Goal: Understand site structure: Grasp the organization and layout of the website

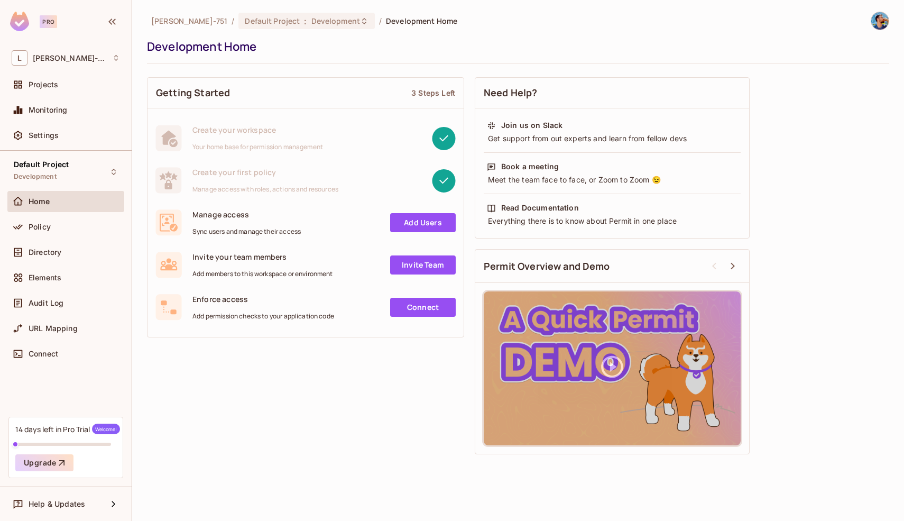
click at [472, 95] on div "Getting Started 3 Steps Left Create your workspace Your home base for permissio…" at bounding box center [518, 265] width 742 height 387
click at [472, 72] on div "Getting Started 3 Steps Left Create your workspace Your home base for permissio…" at bounding box center [518, 265] width 742 height 387
click at [75, 90] on div "Projects" at bounding box center [66, 84] width 108 height 13
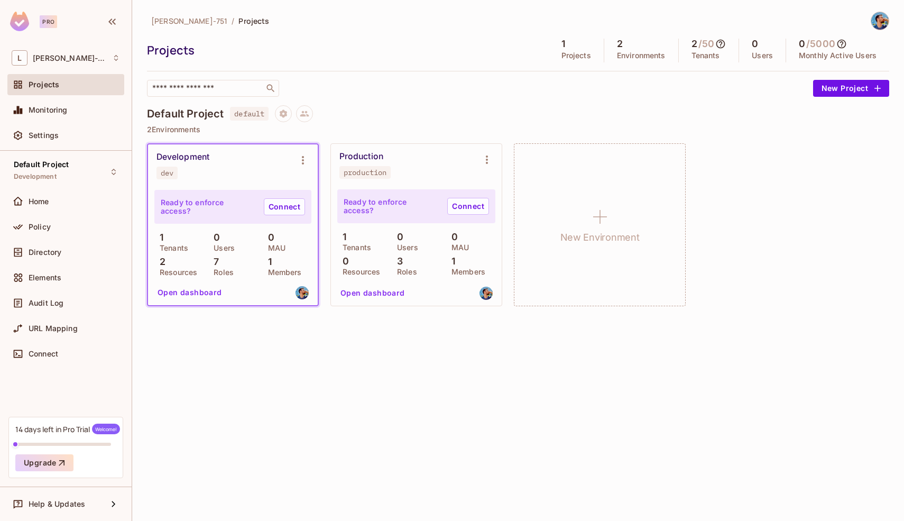
click at [417, 160] on div "Production production" at bounding box center [407, 164] width 137 height 27
click at [386, 299] on button "Open dashboard" at bounding box center [372, 292] width 73 height 17
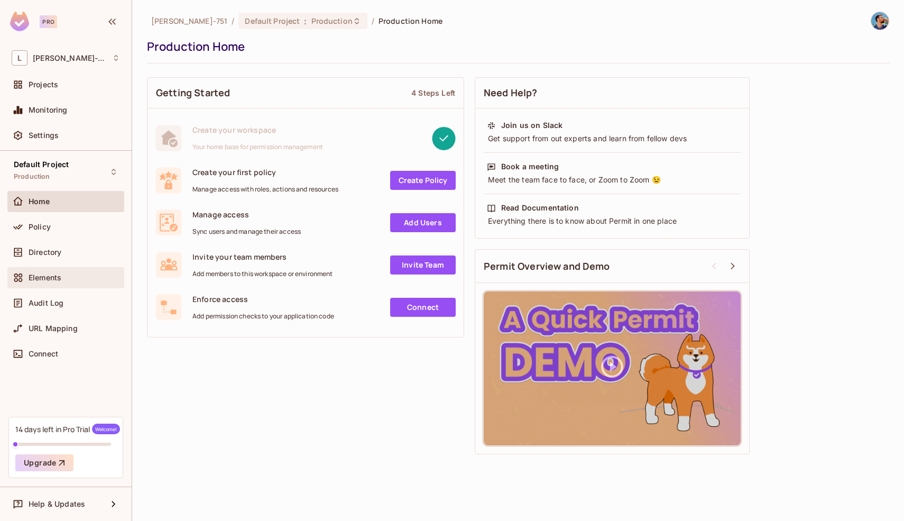
click at [75, 279] on div "Elements" at bounding box center [74, 277] width 91 height 8
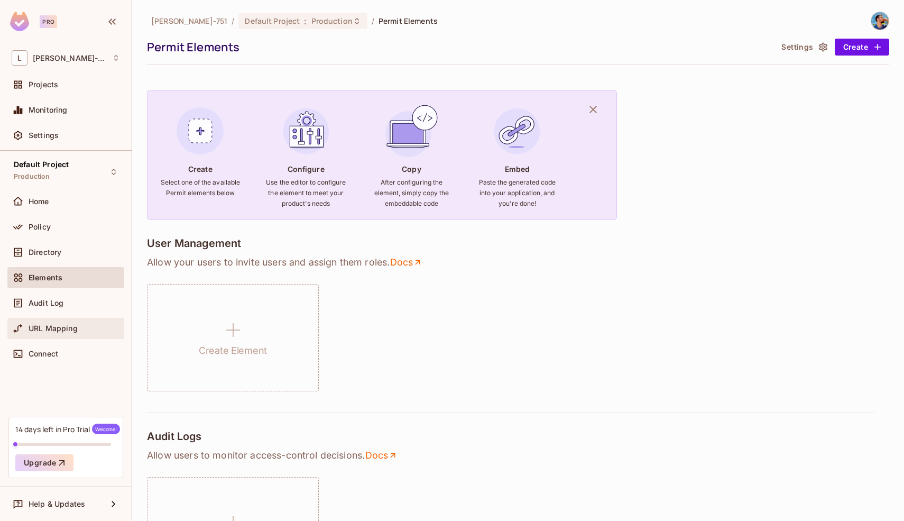
click at [73, 330] on span "URL Mapping" at bounding box center [53, 328] width 49 height 8
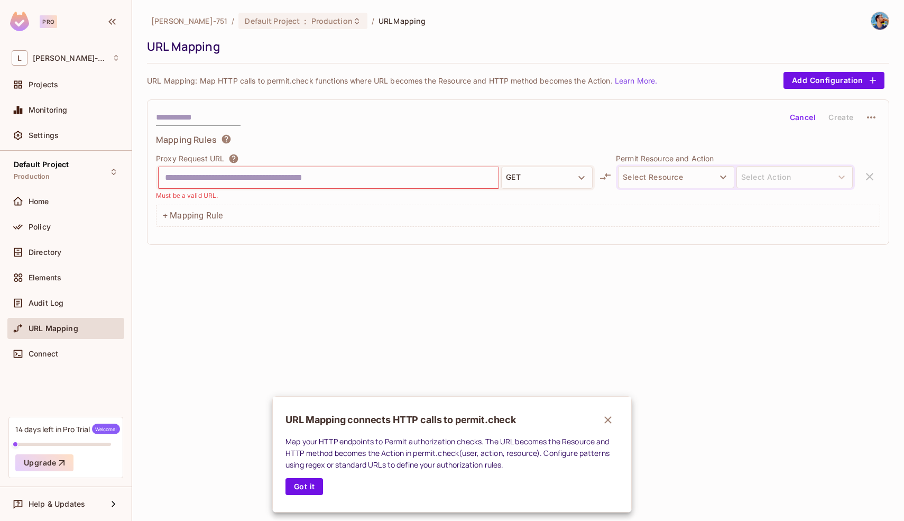
click at [72, 308] on div at bounding box center [452, 260] width 904 height 521
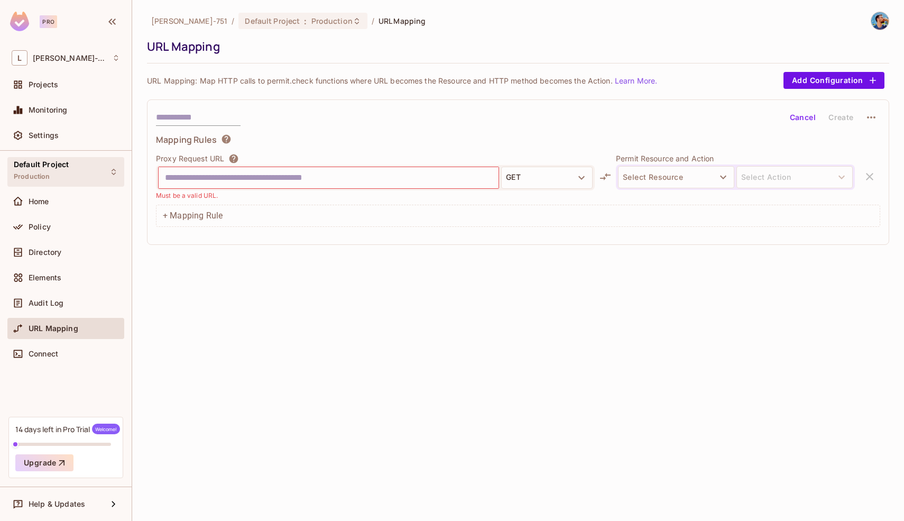
click at [68, 172] on div "Default Project Production" at bounding box center [65, 171] width 117 height 29
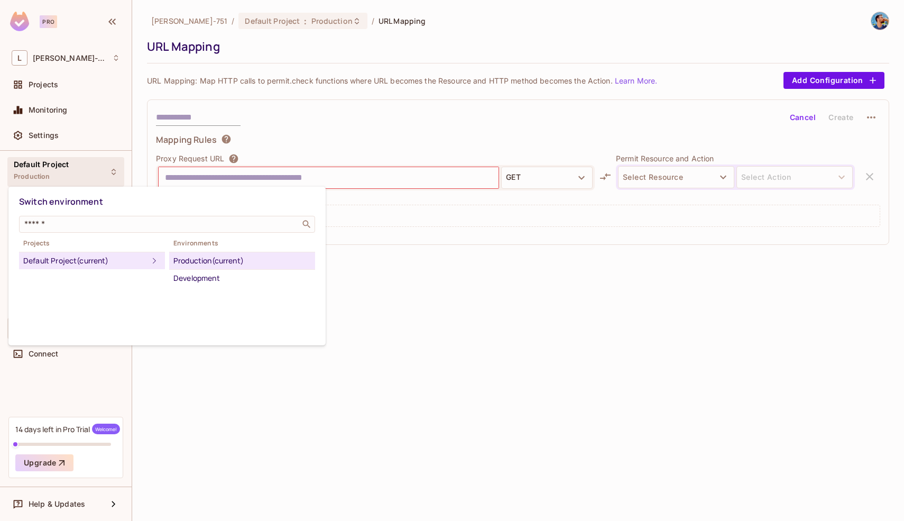
click at [68, 172] on div at bounding box center [452, 260] width 904 height 521
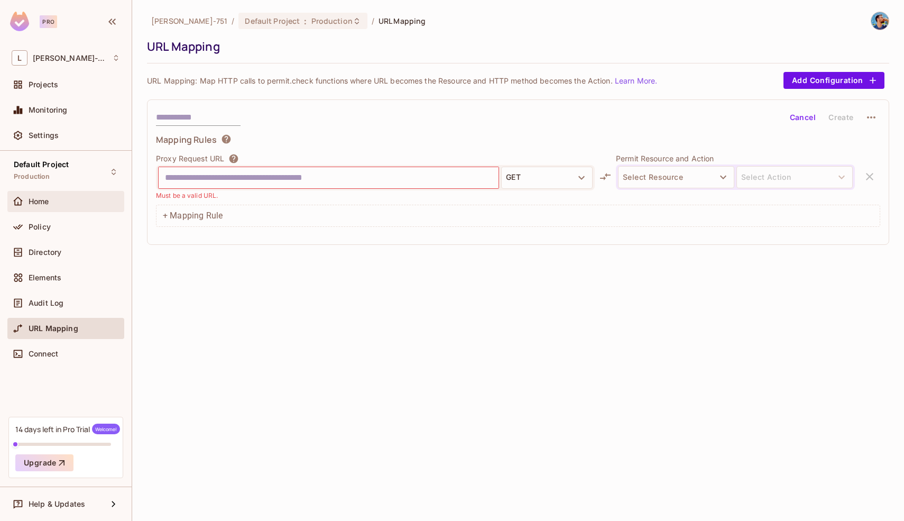
click at [65, 201] on div "Home" at bounding box center [74, 201] width 91 height 8
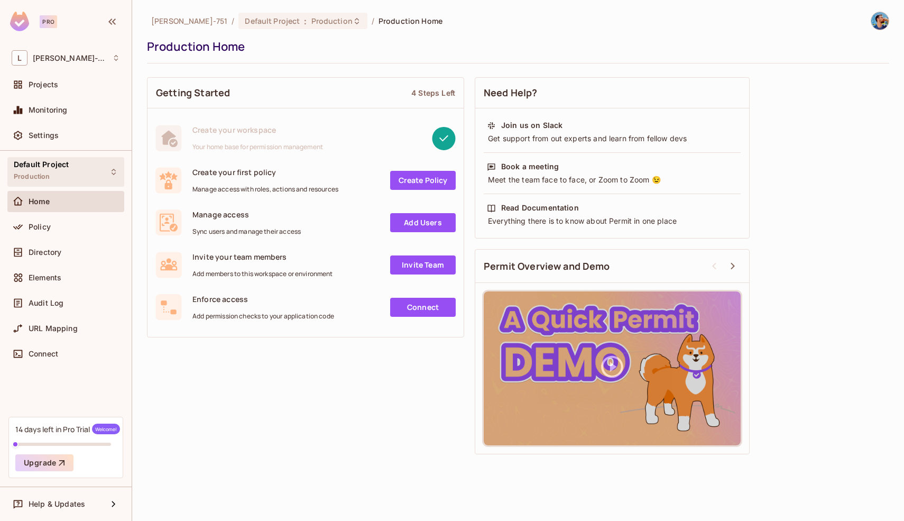
click at [94, 167] on div "Default Project Production" at bounding box center [65, 171] width 117 height 29
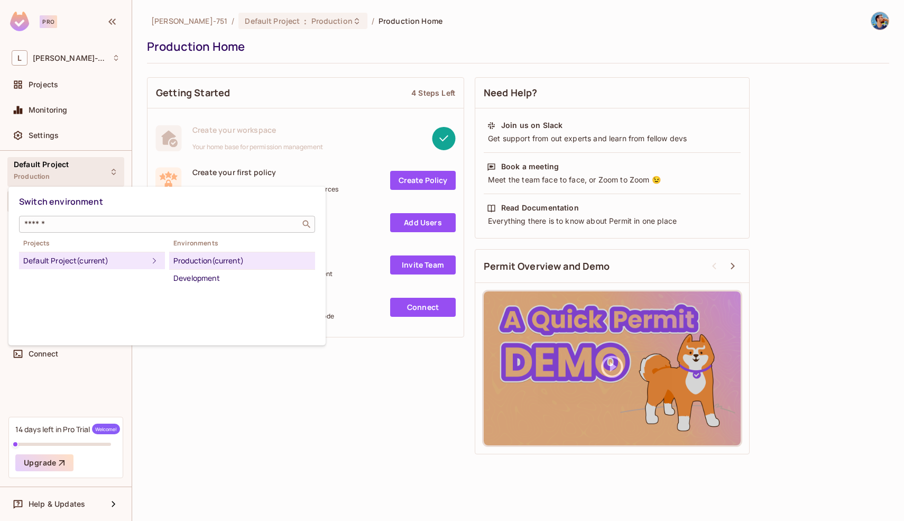
click at [80, 221] on input "text" at bounding box center [159, 224] width 275 height 11
click at [194, 265] on div "Production (current)" at bounding box center [241, 260] width 137 height 13
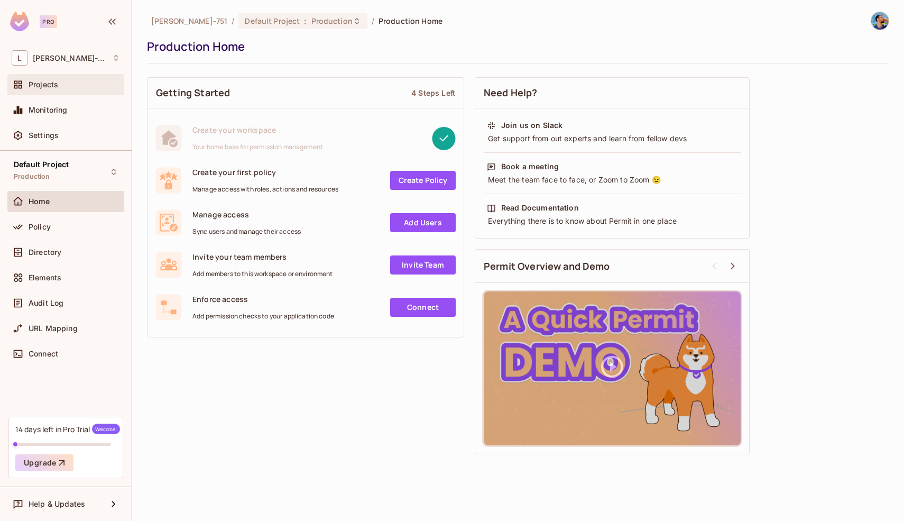
click at [87, 89] on div "Projects" at bounding box center [66, 84] width 108 height 13
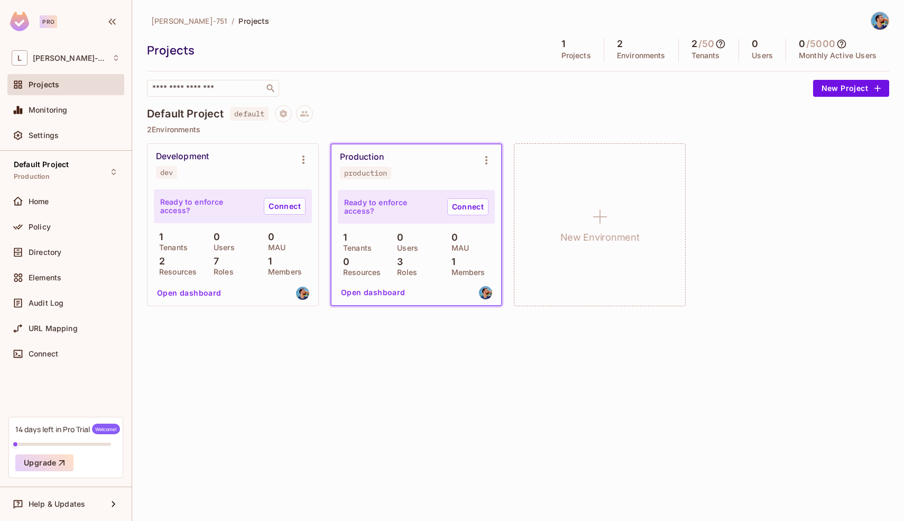
click at [265, 174] on div "Development dev" at bounding box center [224, 164] width 137 height 27
click at [194, 156] on div "Development" at bounding box center [182, 156] width 53 height 11
click at [510, 104] on div "[PERSON_NAME]-751 / Projects Projects 1 Projects 2 Environments 2 / 50 Tenants …" at bounding box center [518, 165] width 742 height 306
click at [266, 293] on div "Open dashboard" at bounding box center [232, 293] width 159 height 18
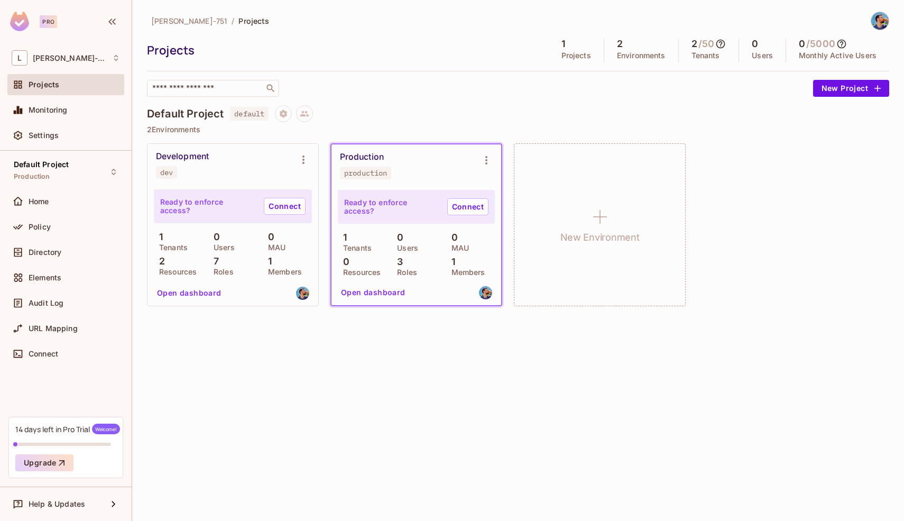
click at [266, 293] on div "Open dashboard" at bounding box center [232, 293] width 159 height 18
click at [271, 355] on div "[PERSON_NAME]-751 / Projects Projects 1 Projects 2 Environments 2 / 50 Tenants …" at bounding box center [518, 260] width 772 height 521
click at [364, 294] on button "Open dashboard" at bounding box center [373, 292] width 73 height 17
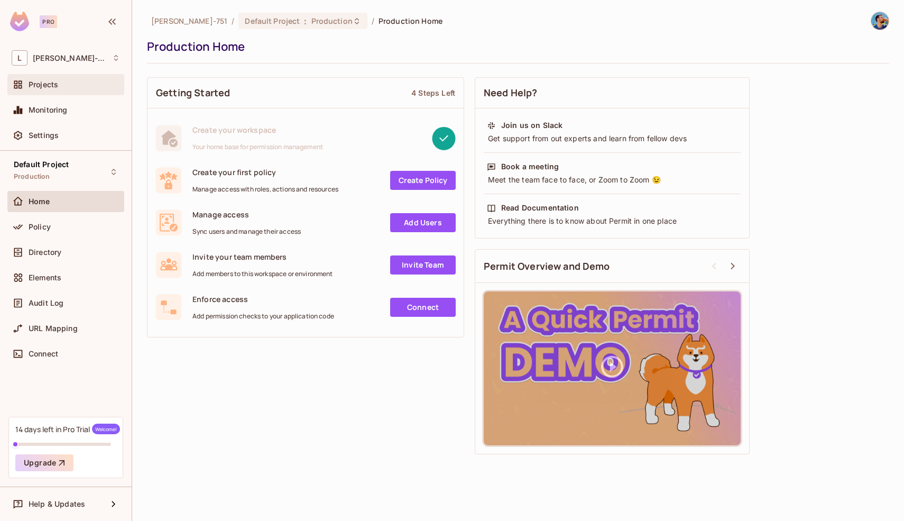
click at [79, 86] on div "Projects" at bounding box center [74, 84] width 91 height 8
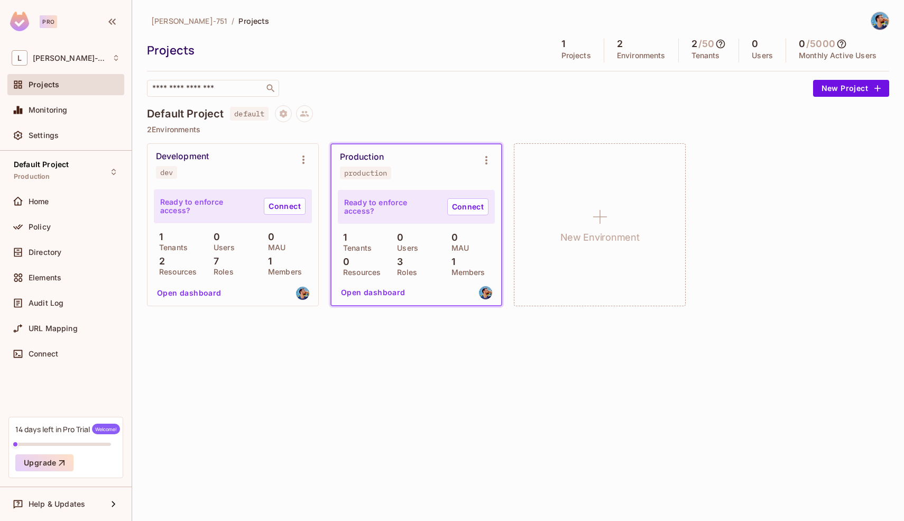
click at [197, 293] on button "Open dashboard" at bounding box center [189, 292] width 73 height 17
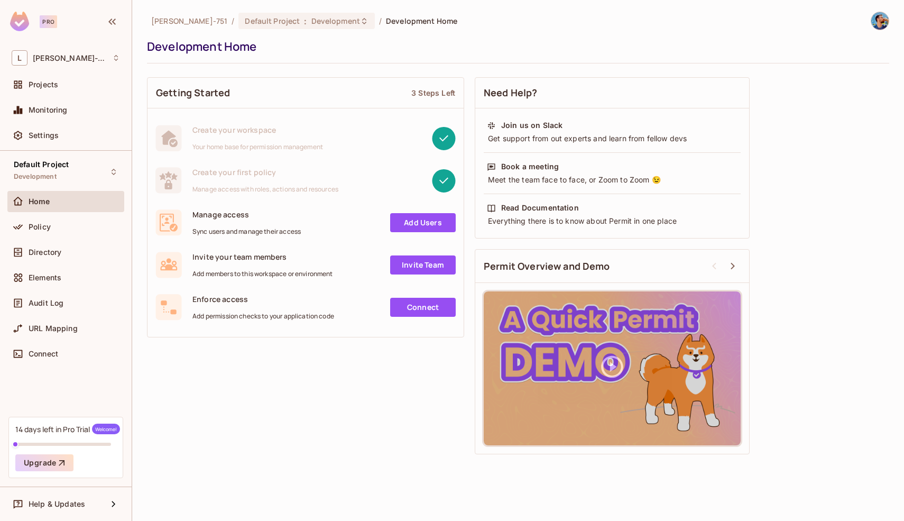
click at [388, 186] on div at bounding box center [396, 181] width 117 height 24
click at [413, 219] on link "Add Users" at bounding box center [423, 222] width 66 height 19
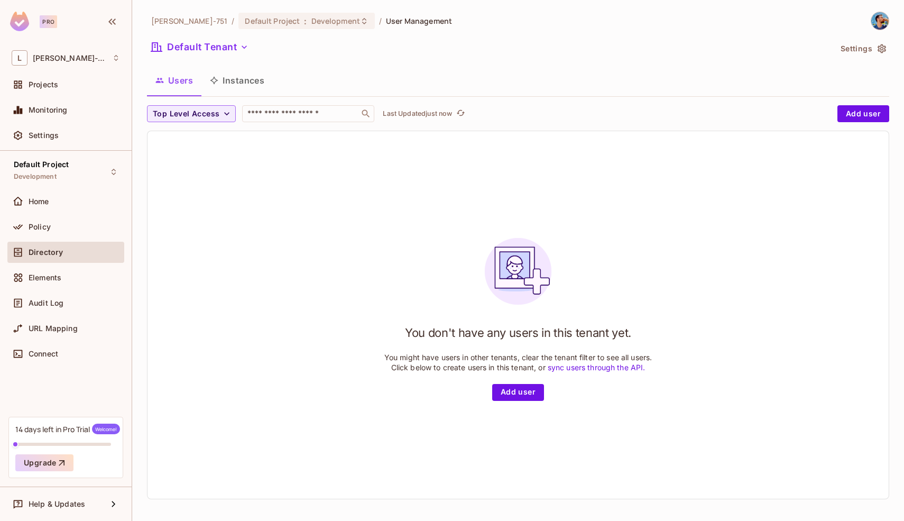
click at [245, 82] on button "Instances" at bounding box center [236, 80] width 71 height 26
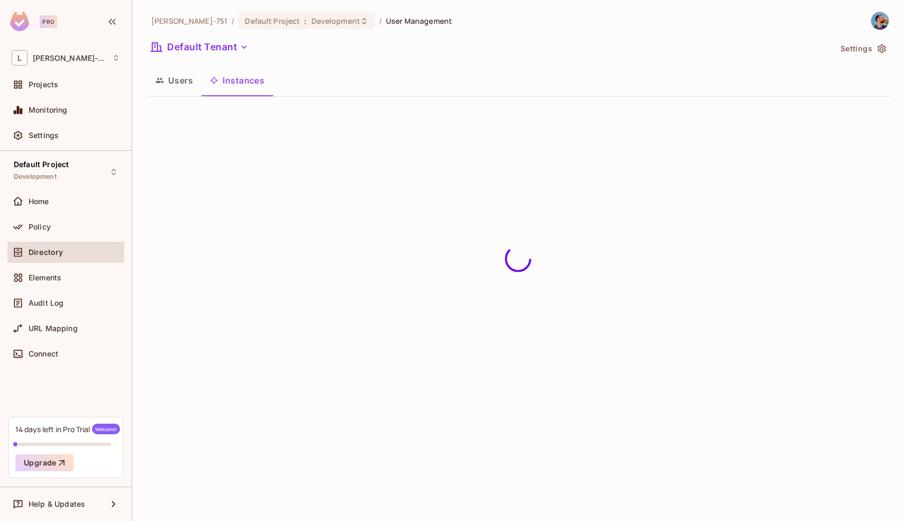
click at [181, 78] on button "Users" at bounding box center [174, 80] width 54 height 26
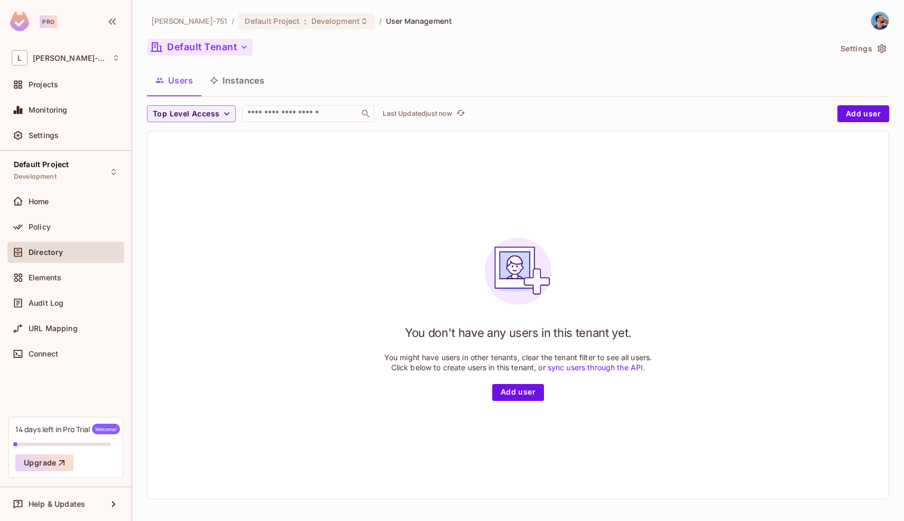
click at [212, 51] on button "Default Tenant" at bounding box center [200, 47] width 106 height 17
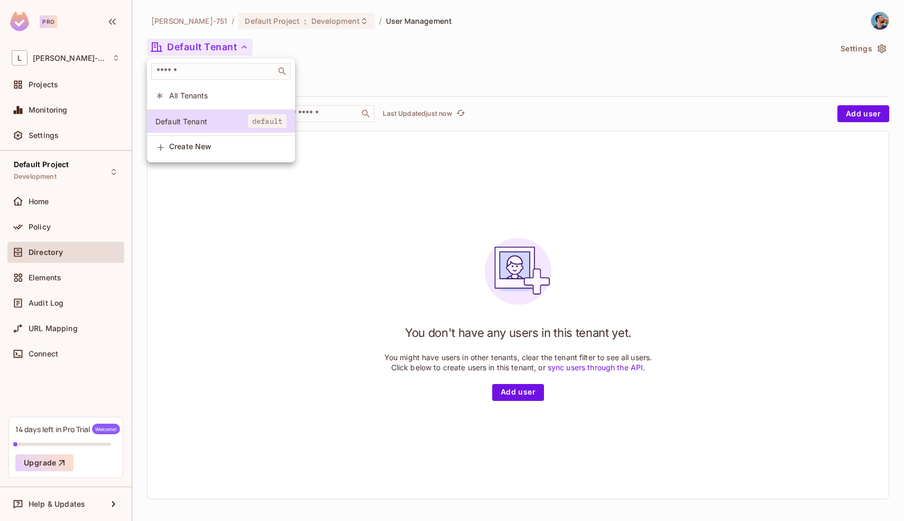
click at [212, 86] on li "All Tenants" at bounding box center [221, 95] width 148 height 23
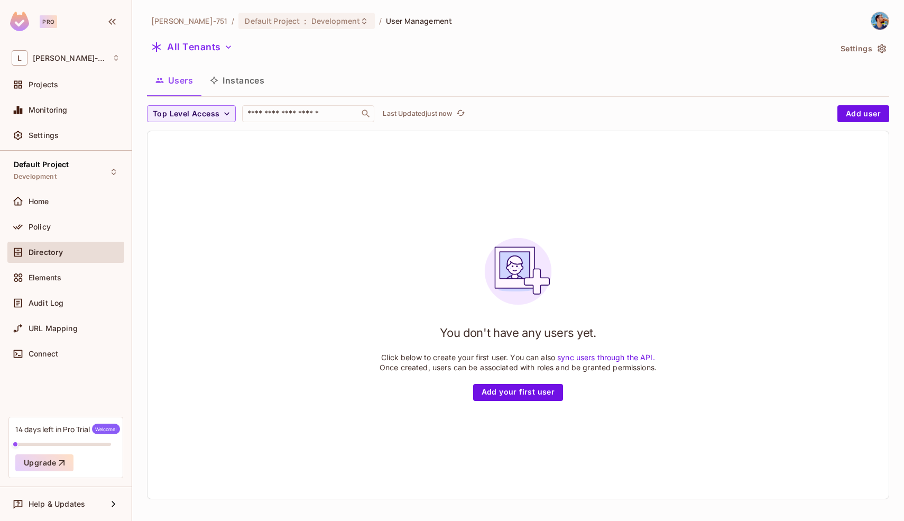
click at [227, 86] on button "Instances" at bounding box center [236, 80] width 71 height 26
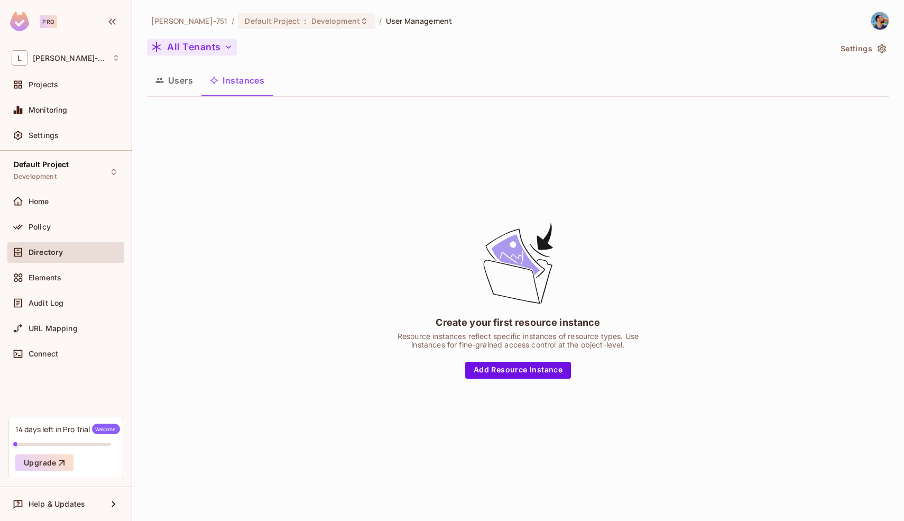
click at [216, 52] on button "All Tenants" at bounding box center [192, 47] width 90 height 17
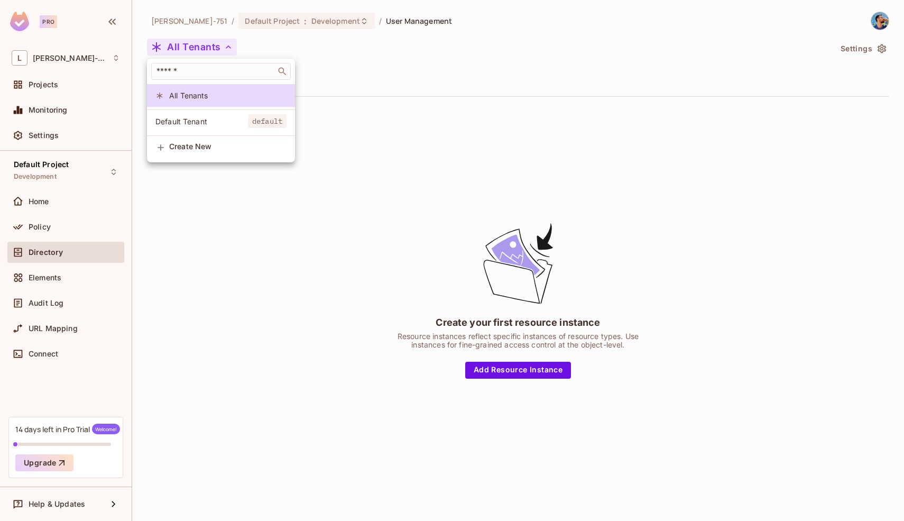
click at [219, 117] on span "Default Tenant" at bounding box center [201, 121] width 92 height 10
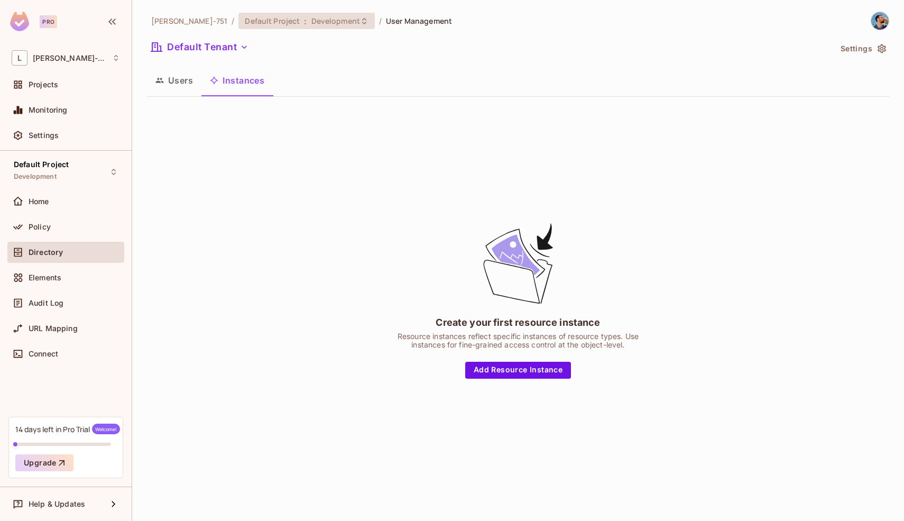
click at [238, 26] on div "Default Project : Development" at bounding box center [306, 21] width 136 height 16
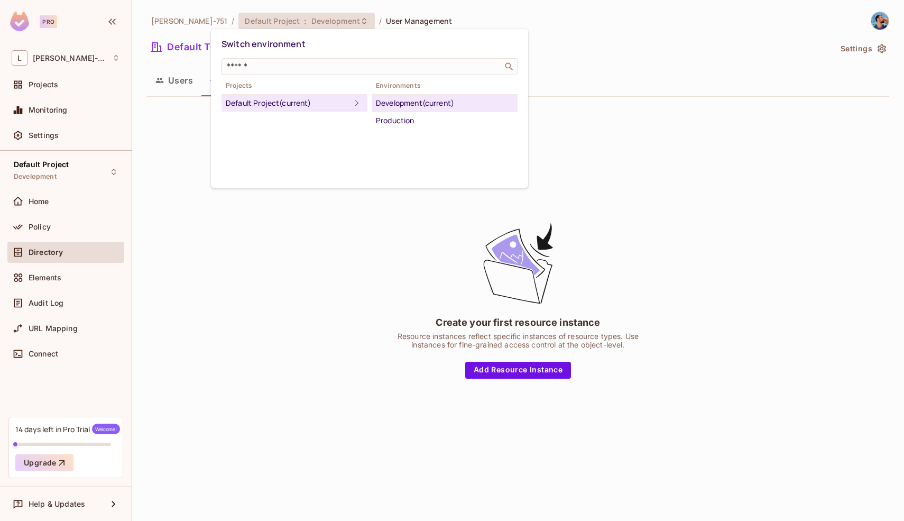
click at [184, 23] on div at bounding box center [452, 260] width 904 height 521
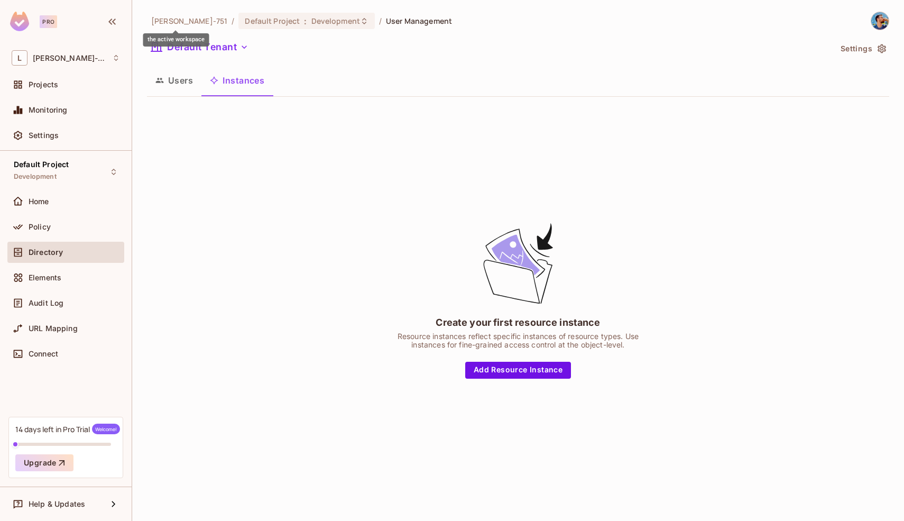
click at [184, 21] on span "[PERSON_NAME]-751" at bounding box center [189, 21] width 76 height 10
click at [172, 21] on span "[PERSON_NAME]-751" at bounding box center [189, 21] width 76 height 10
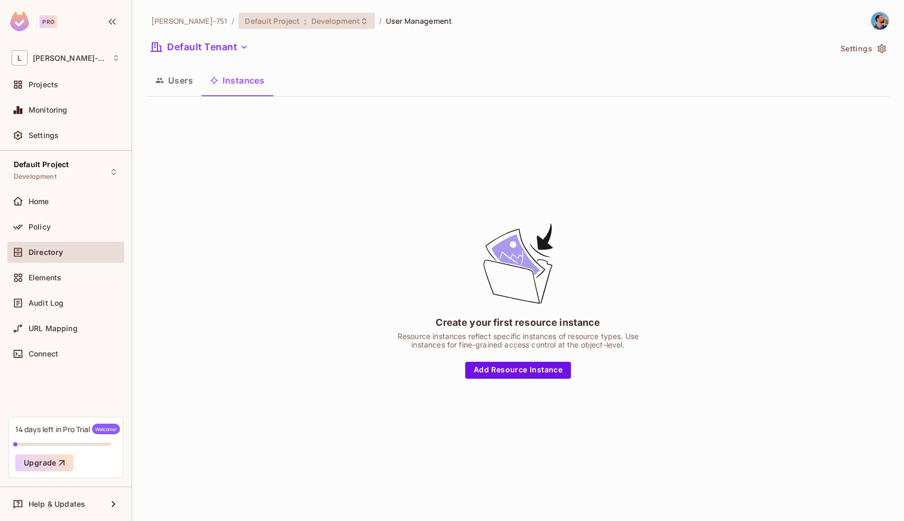
click at [245, 21] on span "Default Project" at bounding box center [272, 21] width 55 height 10
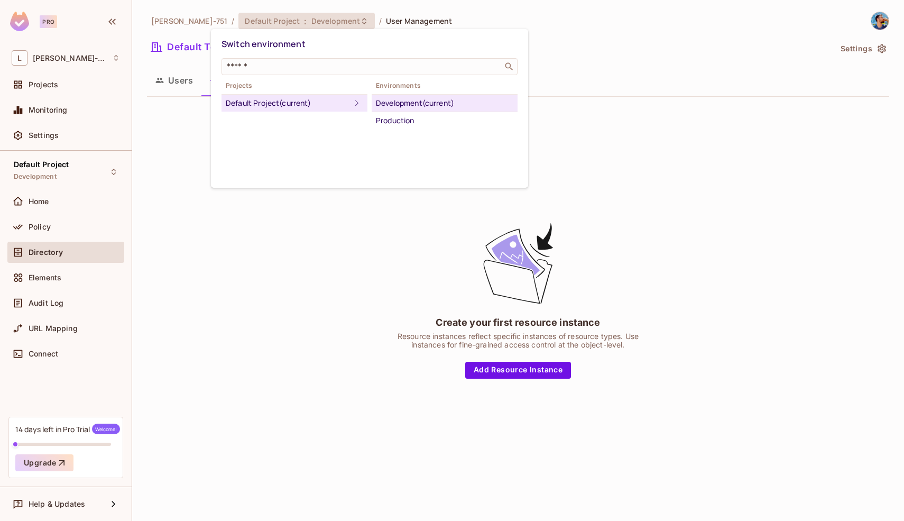
click at [273, 100] on div "Default Project (current)" at bounding box center [288, 103] width 125 height 13
click at [390, 120] on div "Production" at bounding box center [444, 120] width 137 height 13
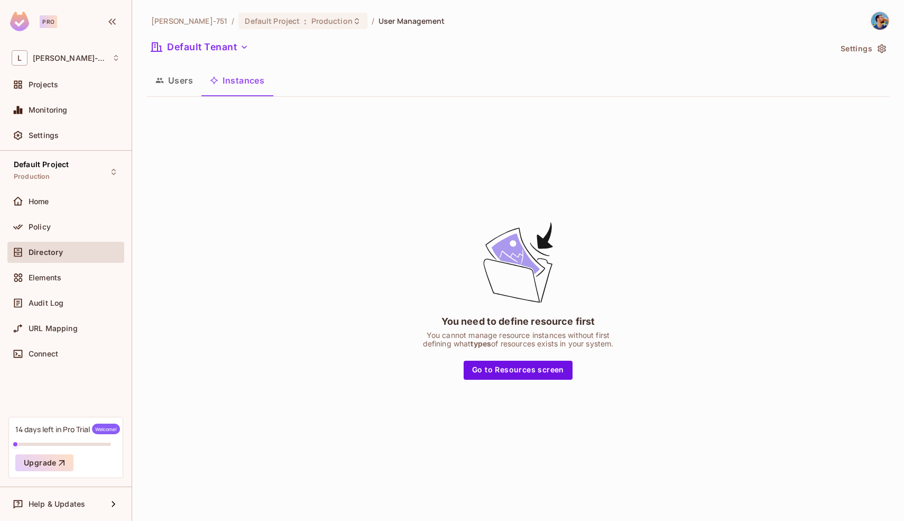
click at [189, 82] on button "Users" at bounding box center [174, 80] width 54 height 26
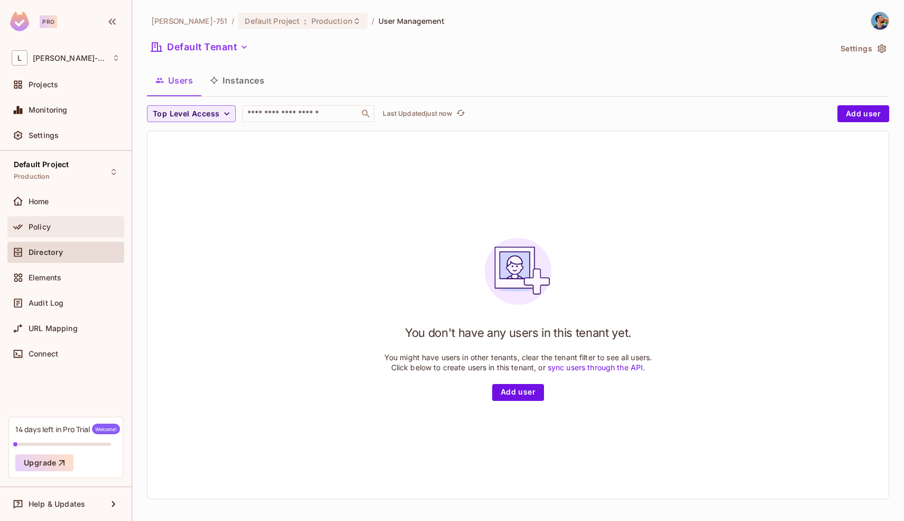
click at [73, 227] on div "Policy" at bounding box center [74, 226] width 91 height 8
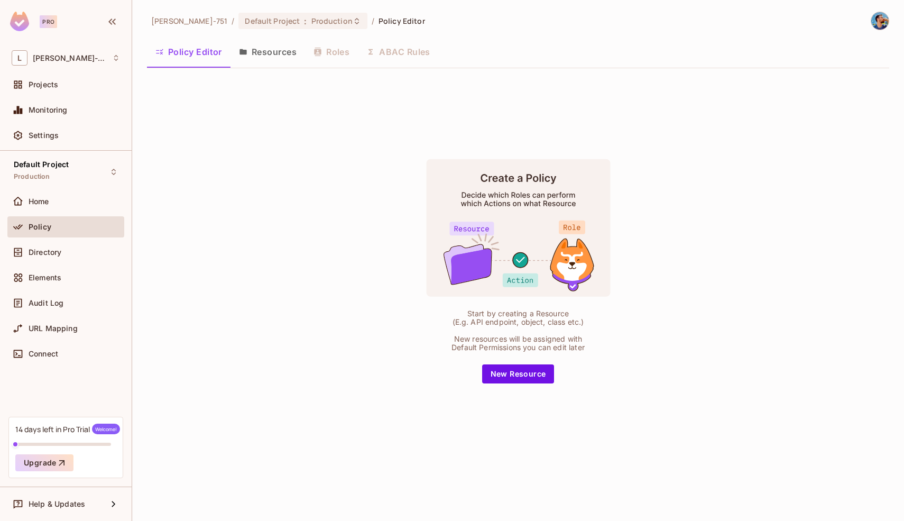
click at [275, 59] on button "Resources" at bounding box center [267, 52] width 75 height 26
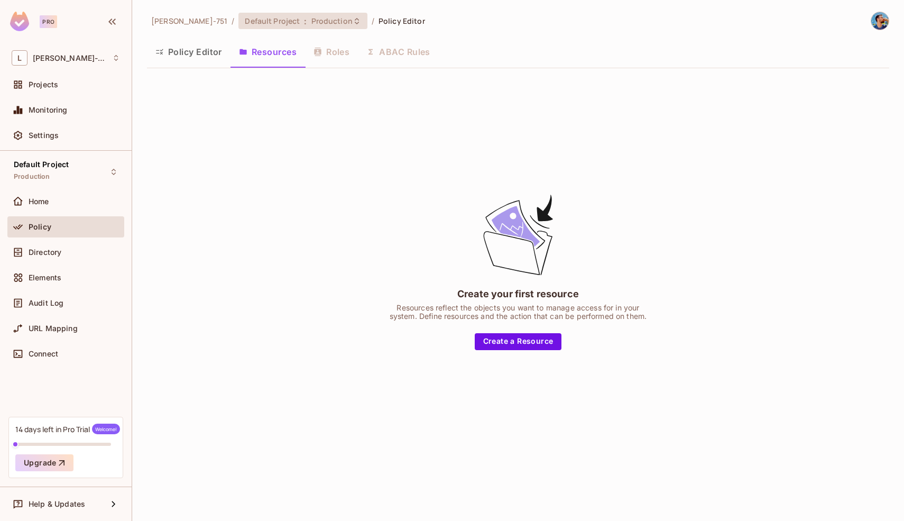
click at [256, 18] on span "Default Project" at bounding box center [272, 21] width 55 height 10
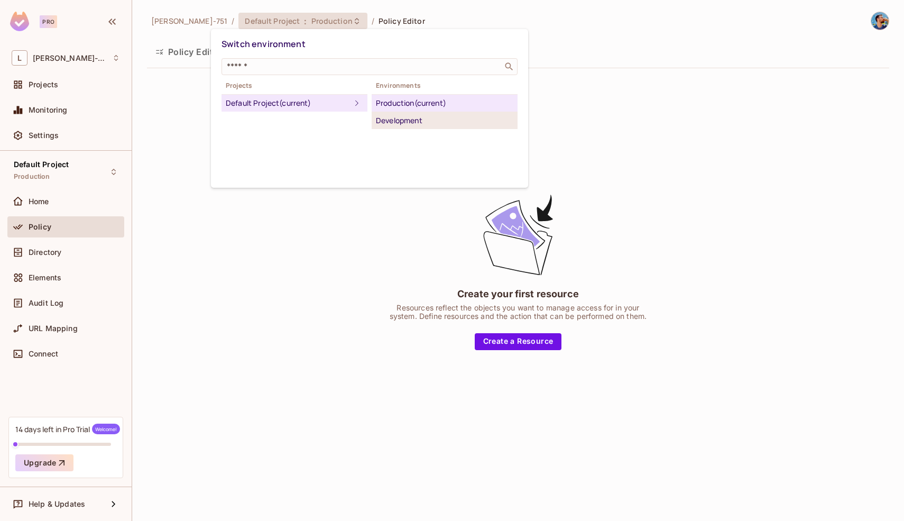
click at [389, 118] on div "Development" at bounding box center [444, 120] width 137 height 13
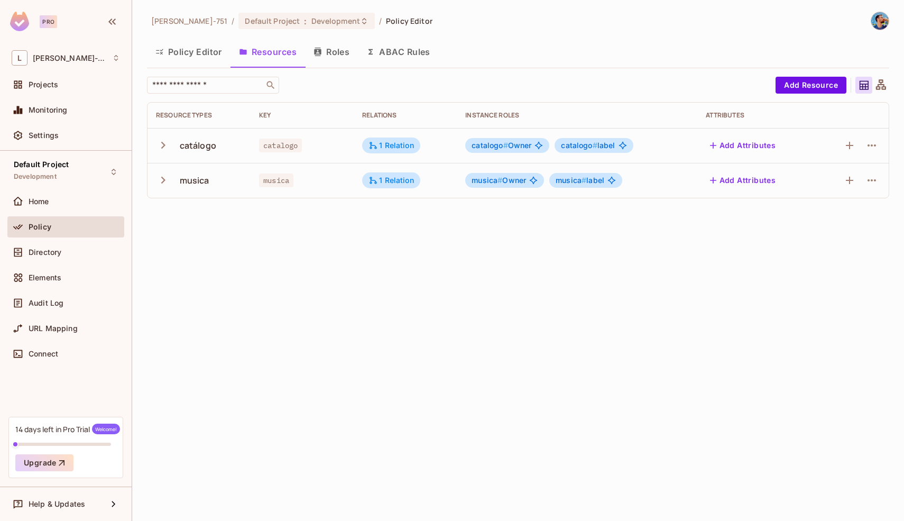
click at [336, 55] on button "Roles" at bounding box center [331, 52] width 53 height 26
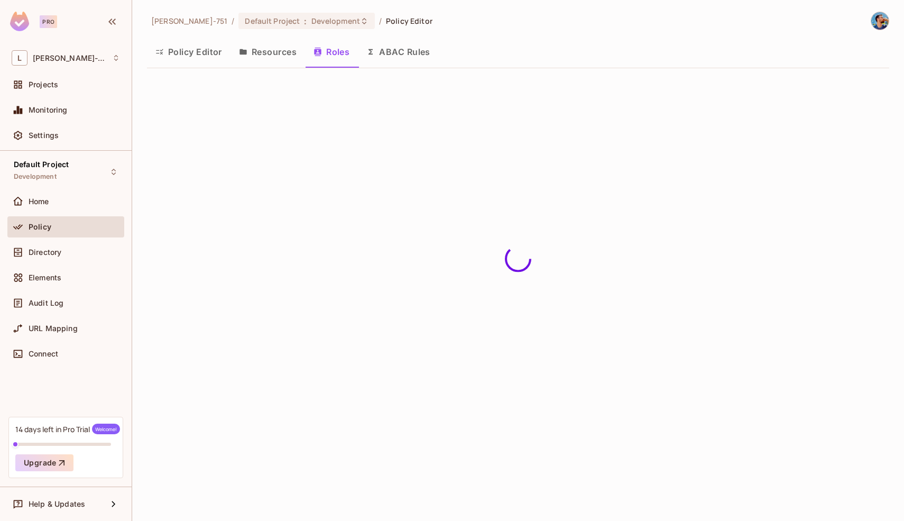
click at [280, 55] on button "Resources" at bounding box center [267, 52] width 75 height 26
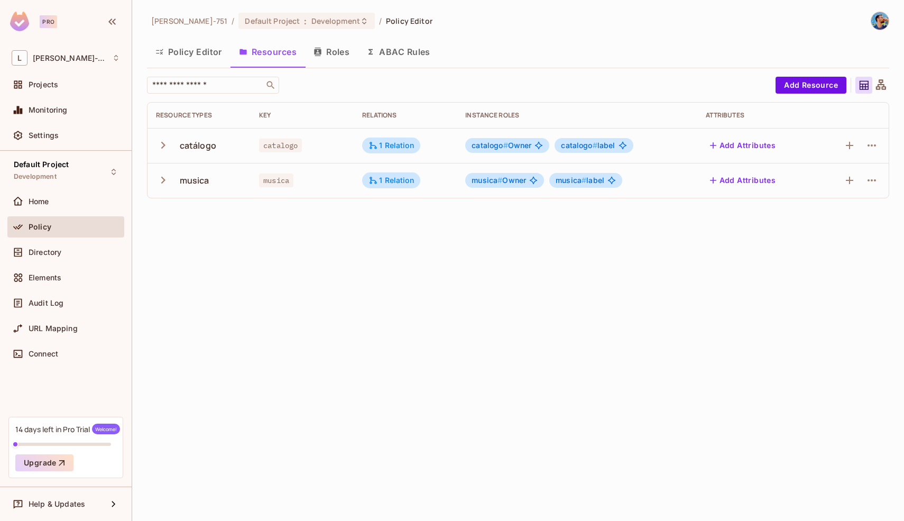
click at [196, 49] on button "Policy Editor" at bounding box center [188, 52] width 83 height 26
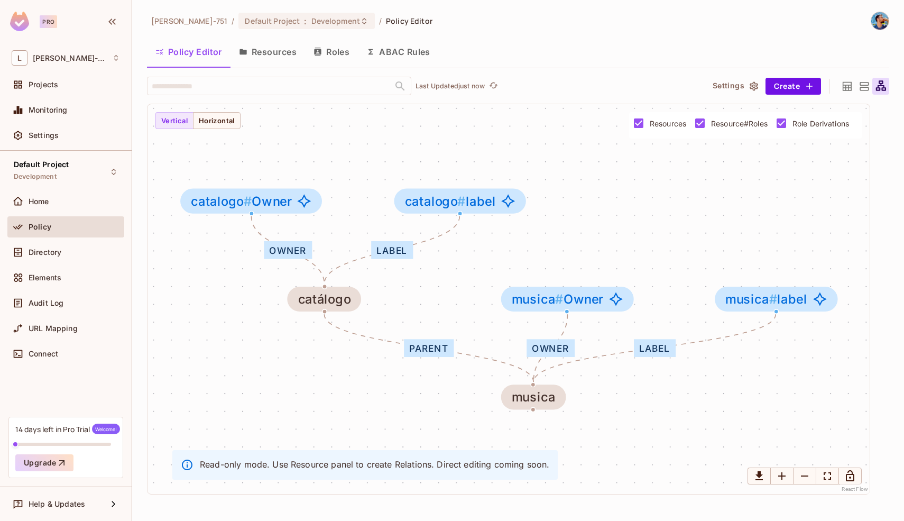
click at [250, 59] on button "Resources" at bounding box center [267, 52] width 75 height 26
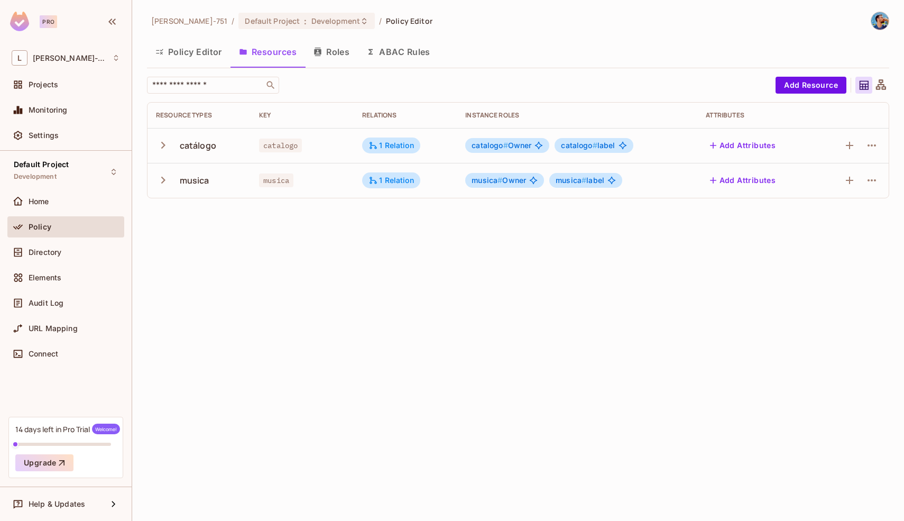
click at [206, 55] on button "Policy Editor" at bounding box center [188, 52] width 83 height 26
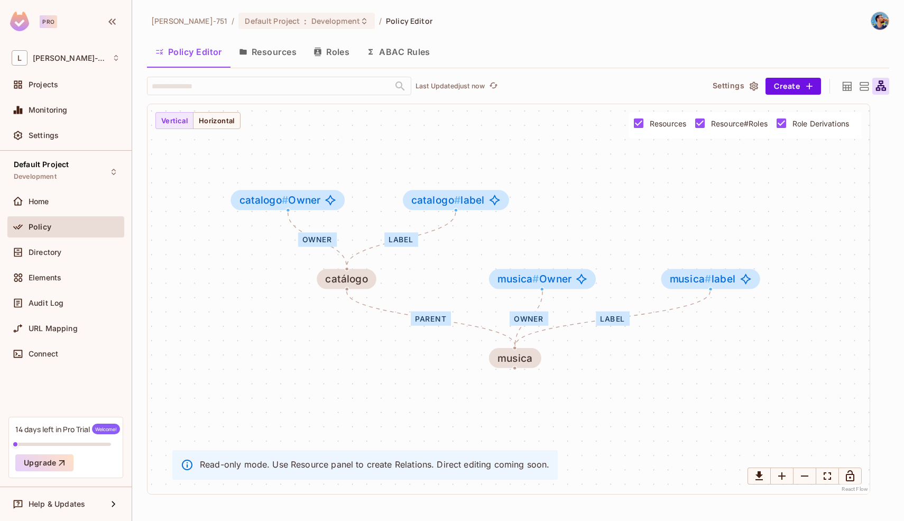
drag, startPoint x: 210, startPoint y: 169, endPoint x: 258, endPoint y: 174, distance: 48.4
click at [259, 173] on div "Owner label parent Owner label catálogo catalogo # Owner catalogo # label music…" at bounding box center [508, 298] width 722 height 389
click at [431, 149] on div "Owner label parent Owner label catálogo catalogo # Owner catalogo # label music…" at bounding box center [508, 298] width 722 height 389
click at [426, 148] on div "Owner label parent Owner label catálogo catalogo # Owner catalogo # label music…" at bounding box center [508, 298] width 722 height 389
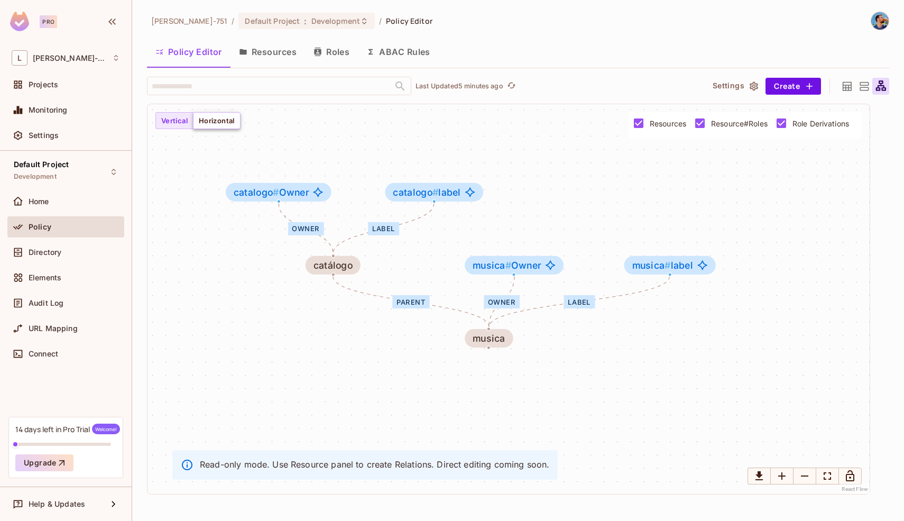
click at [222, 123] on button "Horizontal" at bounding box center [217, 120] width 48 height 17
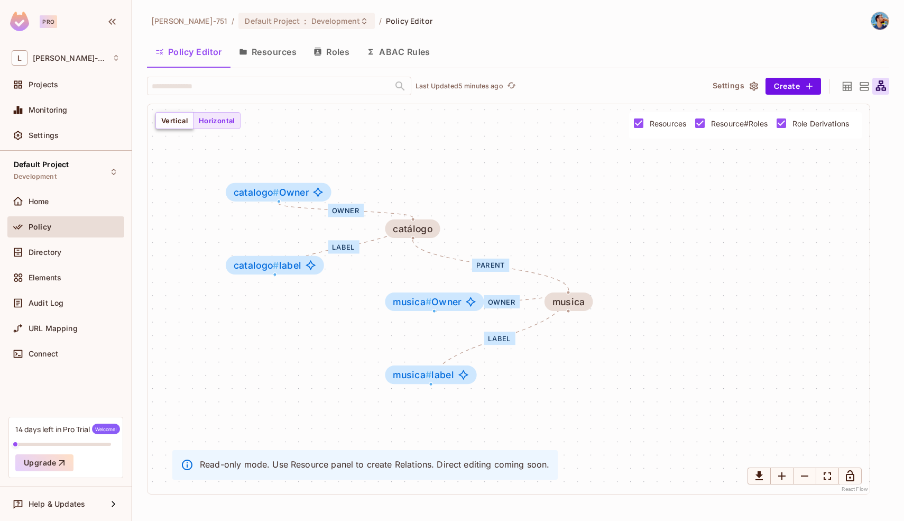
click at [185, 119] on button "Vertical" at bounding box center [174, 120] width 38 height 17
